Goal: Information Seeking & Learning: Learn about a topic

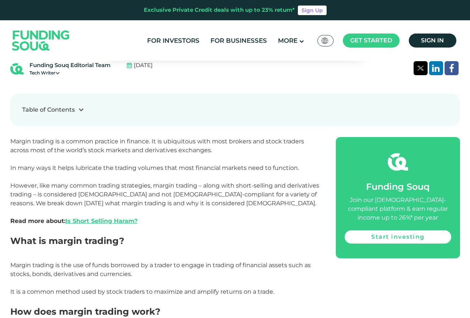
click at [206, 196] on p "Margin trading is a common practice in finance. It is ubiquitous with most brok…" at bounding box center [164, 185] width 309 height 97
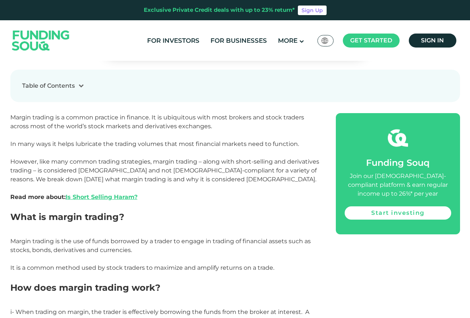
scroll to position [392, 0]
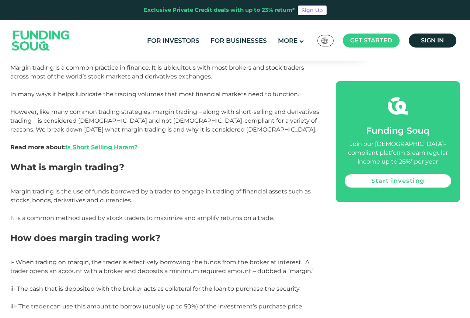
click at [207, 191] on span "Margin trading is the use of funds borrowed by a trader to engage in trading of…" at bounding box center [160, 205] width 301 height 34
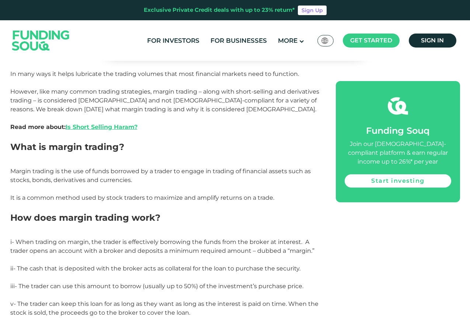
scroll to position [429, 0]
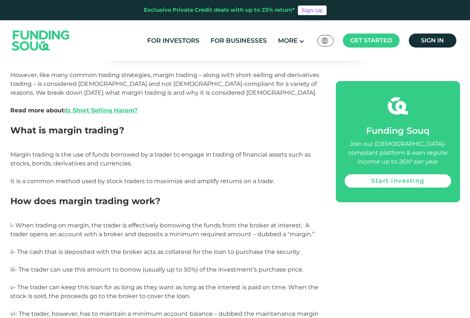
click at [200, 167] on p "Margin trading is the use of funds borrowed by a trader to engage in trading of…" at bounding box center [164, 172] width 309 height 44
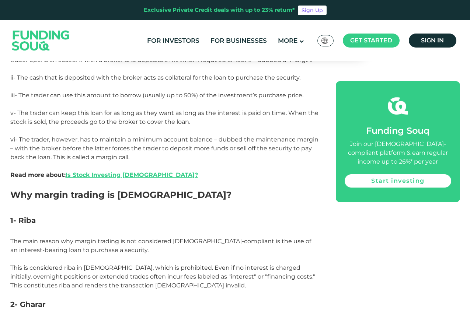
scroll to position [613, 0]
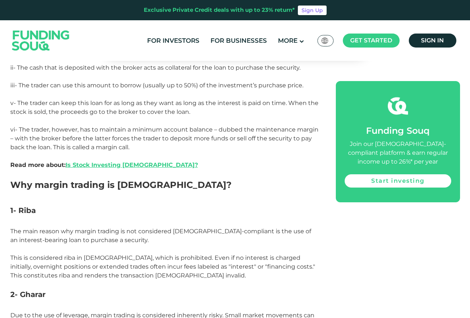
click at [196, 179] on h2 "Why margin trading is haram?" at bounding box center [164, 192] width 309 height 27
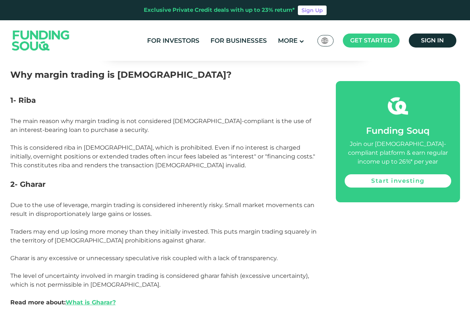
scroll to position [724, 0]
click at [191, 179] on h3 "2- Gharar" at bounding box center [164, 190] width 309 height 22
click at [190, 179] on h3 "2- Gharar" at bounding box center [164, 190] width 309 height 22
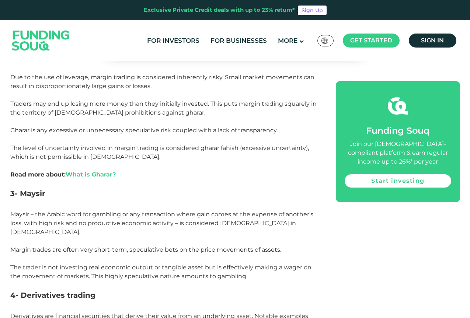
scroll to position [872, 0]
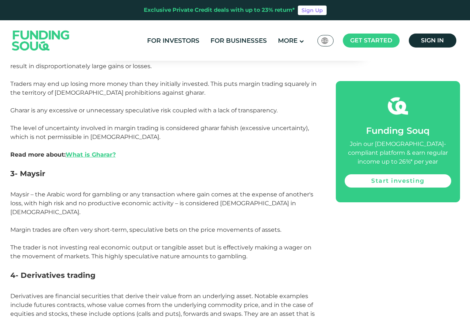
click at [186, 191] on p "Maysir – the Arabic word for gambling or any transaction where gain comes at th…" at bounding box center [164, 230] width 309 height 80
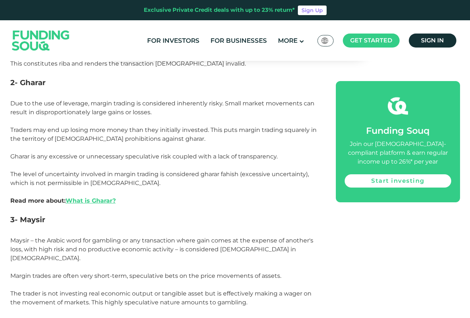
scroll to position [835, 0]
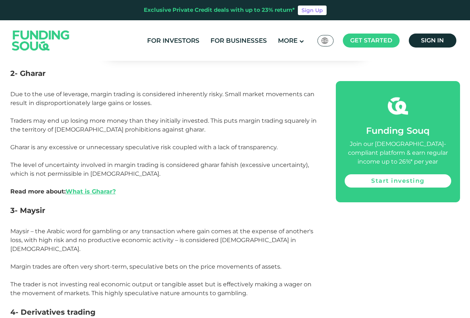
click at [288, 205] on h3 "3- Maysir" at bounding box center [164, 216] width 309 height 22
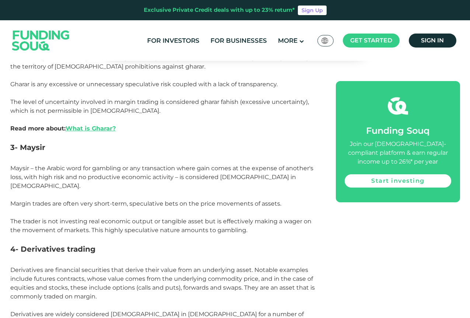
scroll to position [908, 0]
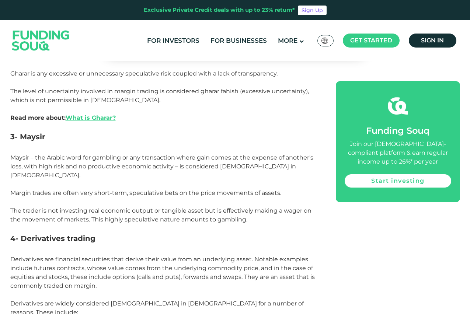
click at [227, 104] on p "Due to the use of leverage, margin trading is considered inherently risky. Smal…" at bounding box center [164, 73] width 309 height 115
click at [228, 103] on p "Due to the use of leverage, margin trading is considered inherently risky. Smal…" at bounding box center [164, 73] width 309 height 115
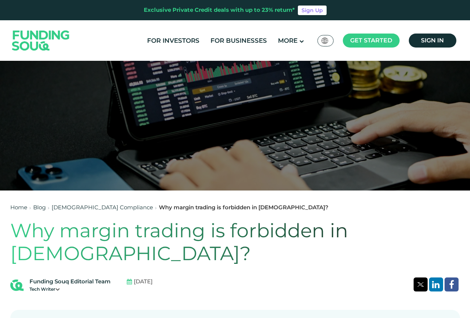
scroll to position [0, 0]
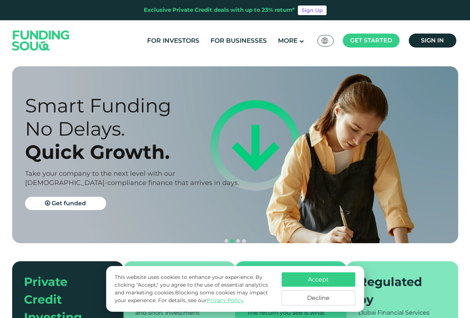
click at [0, 100] on section "Prosperity Meets Principle. Shariah Compliance [DEMOGRAPHIC_DATA] compliant inv…" at bounding box center [235, 213] width 470 height 294
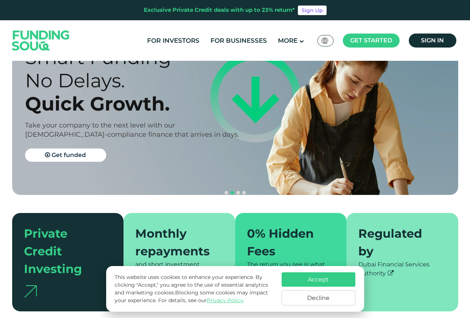
scroll to position [111, 0]
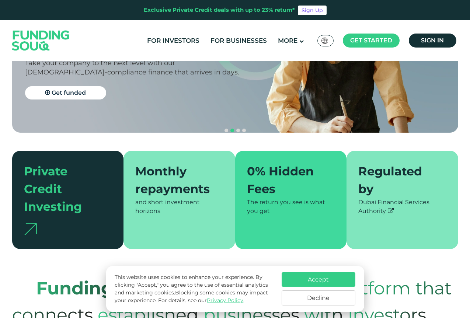
click at [1, 83] on section "Prosperity Meets Principle. Shariah Compliance [DEMOGRAPHIC_DATA] compliant inv…" at bounding box center [235, 103] width 470 height 294
click at [202, 249] on section "Funding Souq is a crowdfunding platform that connects established Businesses wi…" at bounding box center [235, 288] width 470 height 79
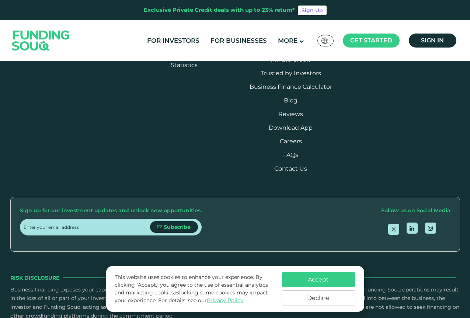
scroll to position [885, 0]
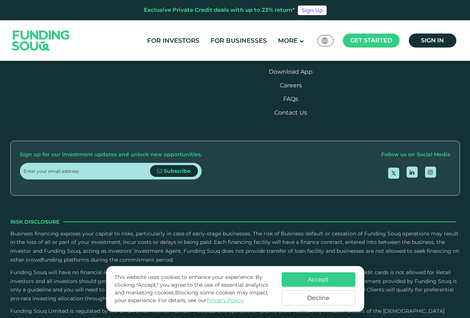
scroll to position [1033, 0]
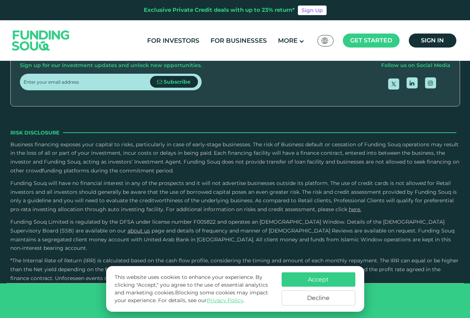
type tc-range-slider "4"
drag, startPoint x: 453, startPoint y: 156, endPoint x: 178, endPoint y: 180, distance: 276.6
